Goal: Task Accomplishment & Management: Use online tool/utility

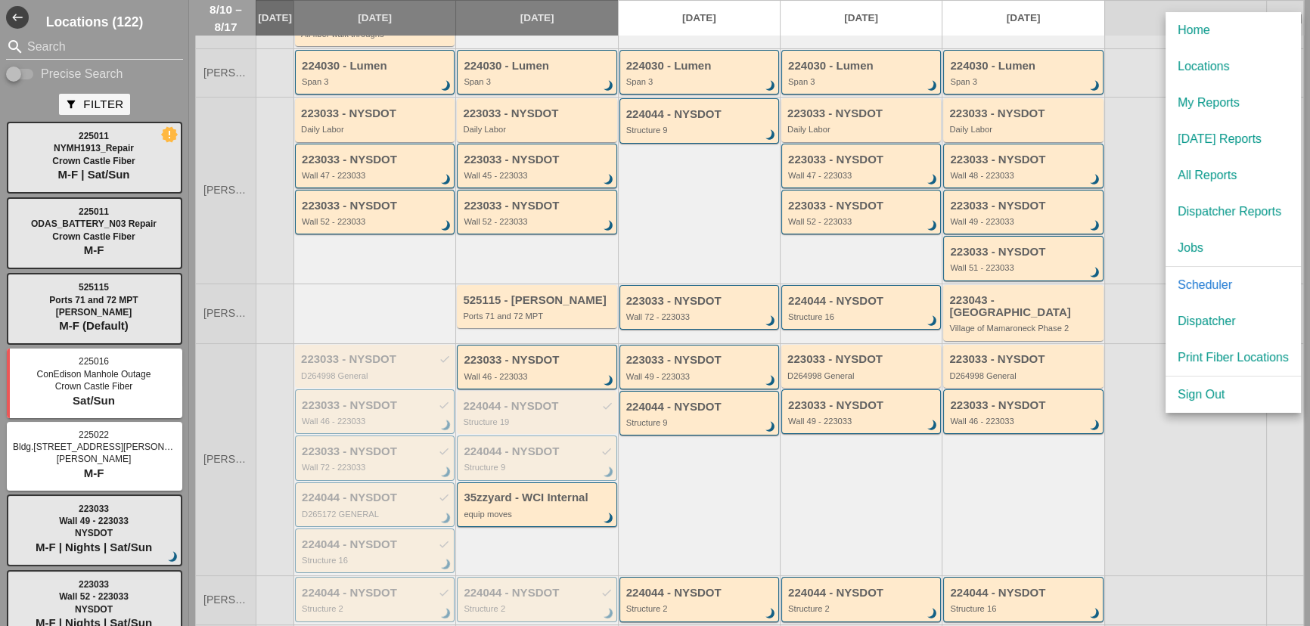
scroll to position [206, 0]
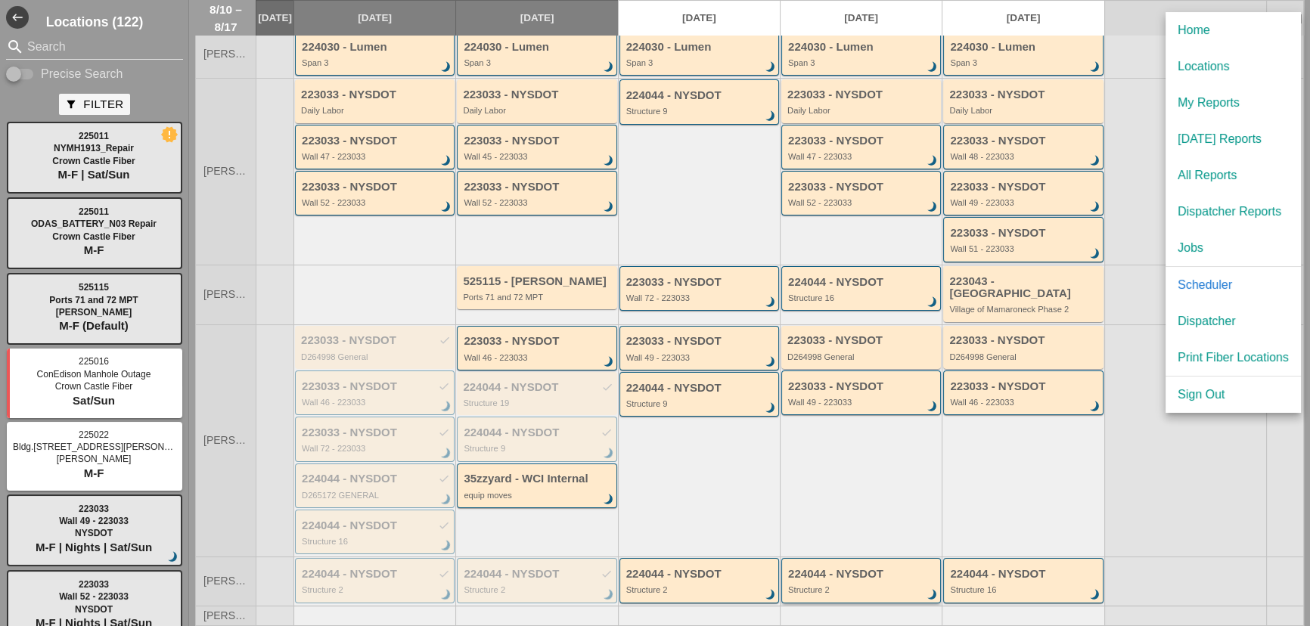
click at [825, 589] on div "Structure 2" at bounding box center [862, 590] width 148 height 9
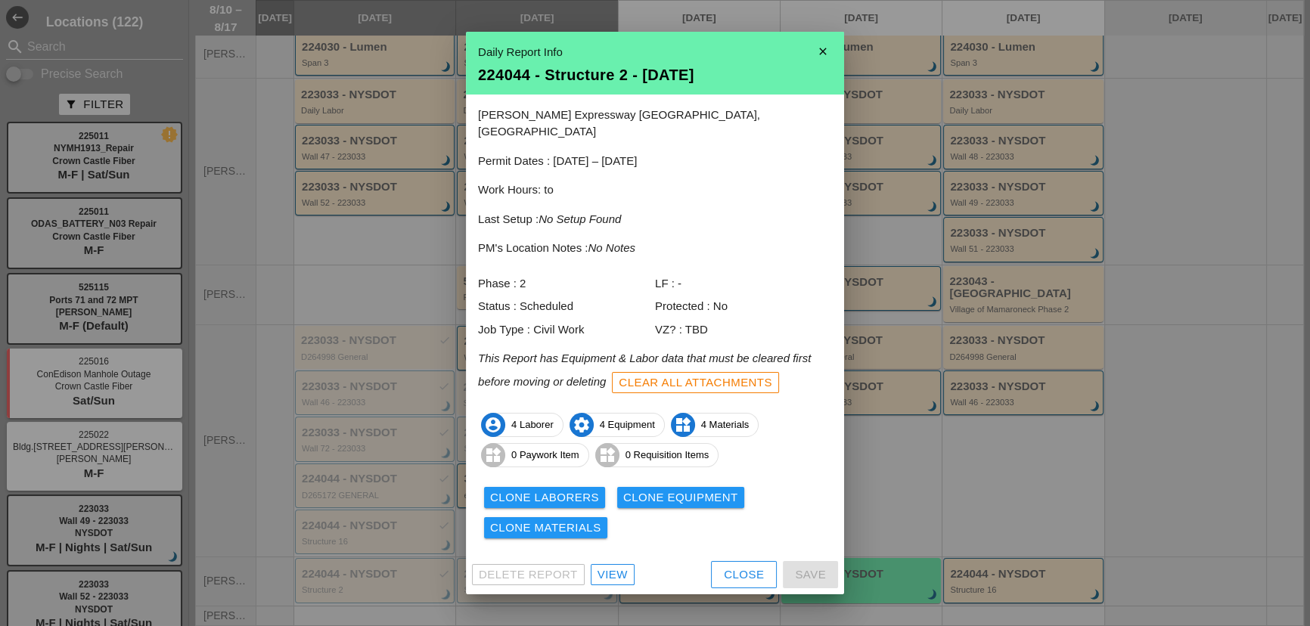
click at [763, 567] on div "Close" at bounding box center [744, 575] width 40 height 17
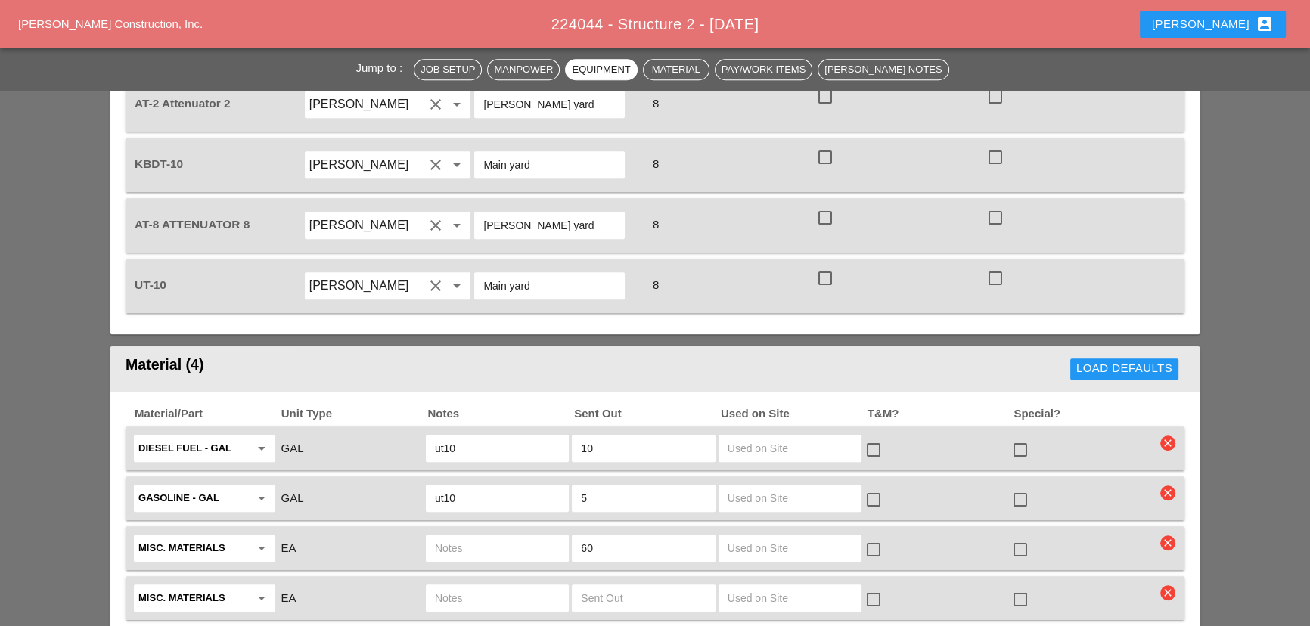
scroll to position [1307, 0]
click at [474, 537] on input "text" at bounding box center [497, 549] width 125 height 24
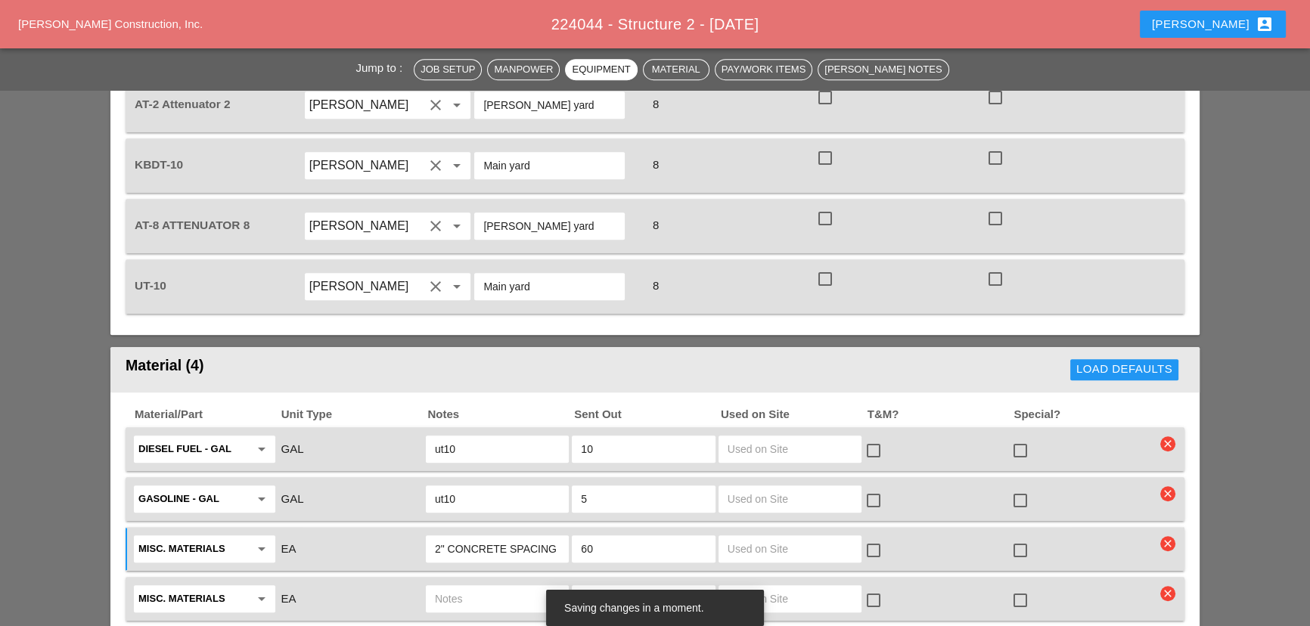
type input "2" CONCRETE SPACING"
drag, startPoint x: 623, startPoint y: 495, endPoint x: 575, endPoint y: 501, distance: 48.0
click at [575, 536] on div "60" at bounding box center [643, 549] width 143 height 27
type input "30"
click at [521, 587] on input "text" at bounding box center [497, 599] width 125 height 24
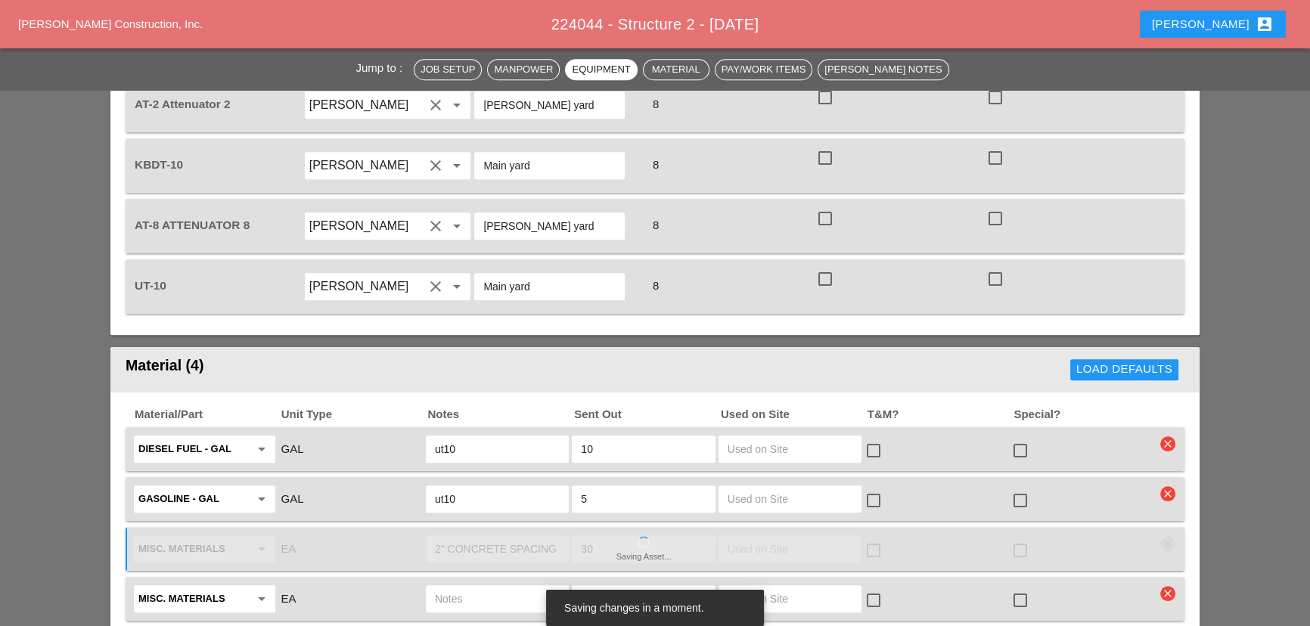
click at [1167, 586] on icon "clear" at bounding box center [1168, 593] width 15 height 15
click at [1148, 499] on div "Are you Sure?" at bounding box center [1168, 501] width 96 height 17
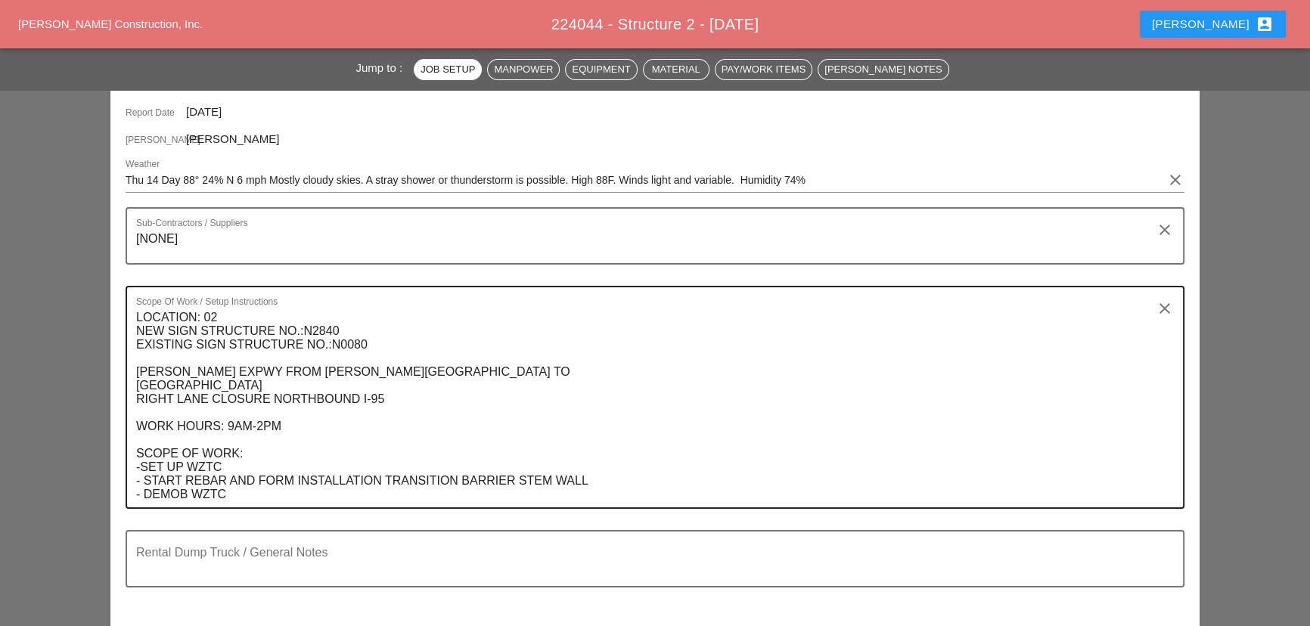
scroll to position [412, 0]
